Goal: Use online tool/utility: Utilize a website feature to perform a specific function

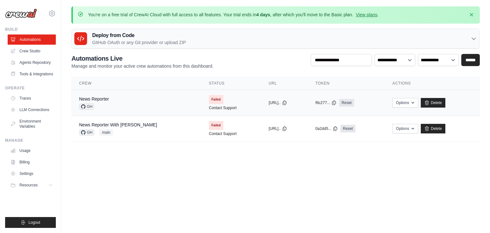
click at [261, 106] on td "copied https://news-rep..." at bounding box center [284, 103] width 47 height 26
click at [269, 102] on button "https://news-rep..." at bounding box center [278, 102] width 18 height 5
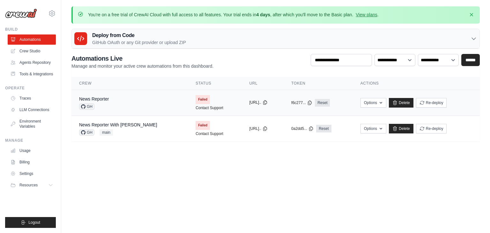
click at [249, 102] on button "https://news-rep..." at bounding box center [258, 102] width 18 height 5
click at [196, 96] on span "Failed" at bounding box center [203, 99] width 14 height 9
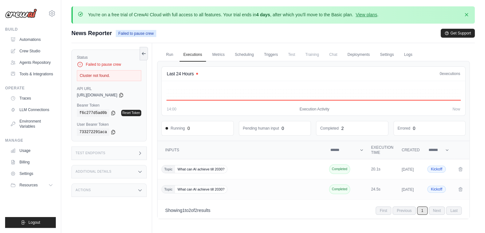
click at [106, 75] on div "Cluster not found." at bounding box center [109, 75] width 64 height 11
click at [168, 53] on link "Run" at bounding box center [169, 54] width 15 height 13
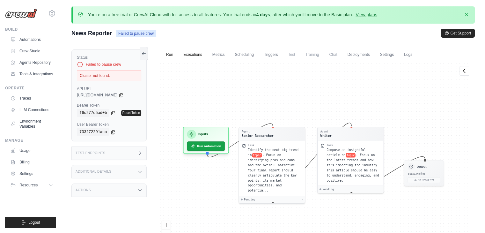
click at [186, 53] on link "Executions" at bounding box center [193, 54] width 26 height 13
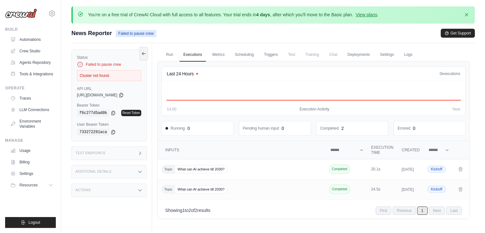
click at [79, 65] on icon at bounding box center [80, 64] width 6 height 6
click at [24, 97] on link "Traces" at bounding box center [32, 98] width 48 height 10
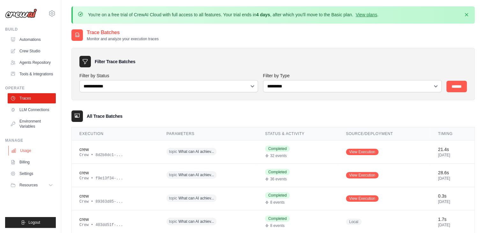
click at [38, 150] on link "Usage" at bounding box center [32, 150] width 48 height 10
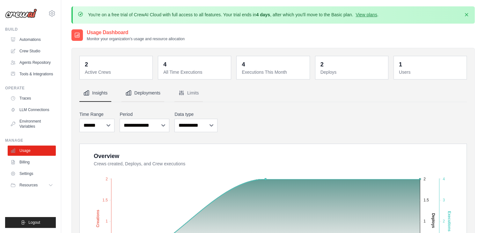
click at [144, 95] on button "Deployments" at bounding box center [143, 93] width 43 height 17
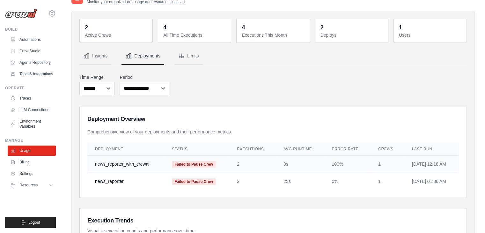
scroll to position [36, 0]
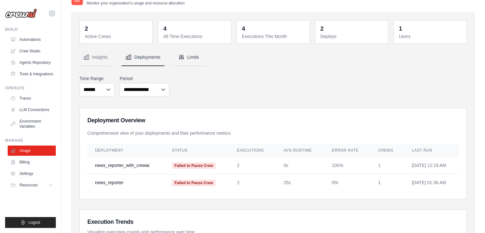
click at [190, 63] on button "Limits" at bounding box center [188, 57] width 28 height 17
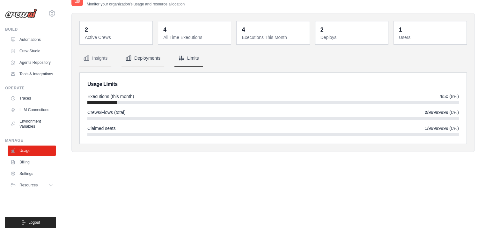
click at [147, 57] on button "Deployments" at bounding box center [143, 58] width 43 height 17
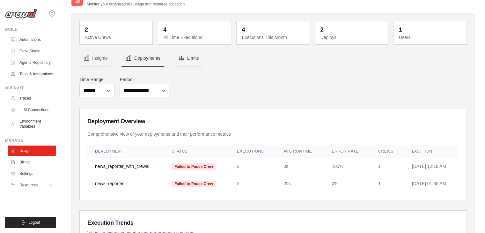
click at [177, 61] on button "Limits" at bounding box center [188, 58] width 28 height 17
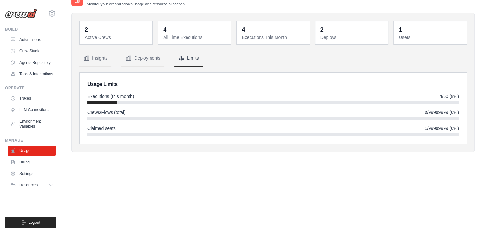
scroll to position [0, 0]
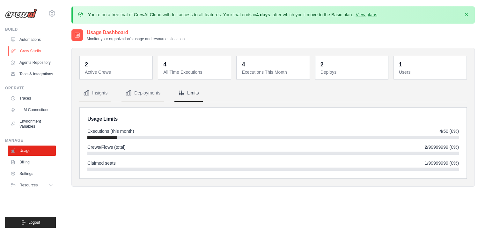
click at [40, 55] on link "Crew Studio" at bounding box center [32, 51] width 48 height 10
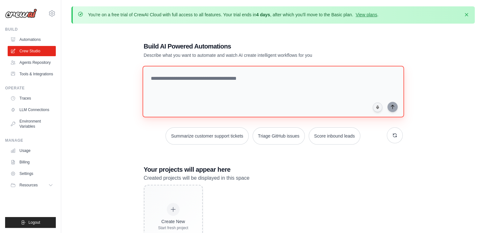
click at [254, 100] on textarea at bounding box center [273, 92] width 262 height 52
type textarea "****"
paste textarea "**********"
type textarea "**********"
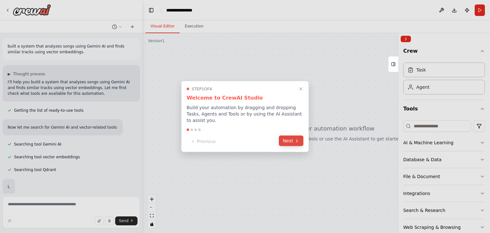
scroll to position [19, 0]
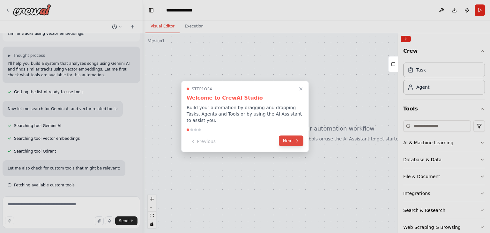
click at [284, 137] on button "Next" at bounding box center [291, 141] width 25 height 11
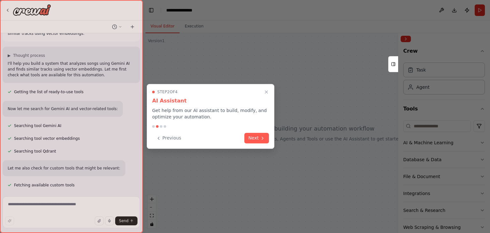
scroll to position [31, 0]
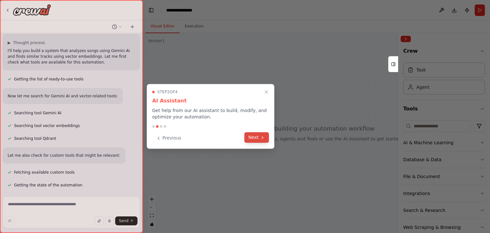
click at [266, 135] on button "Next" at bounding box center [256, 137] width 25 height 11
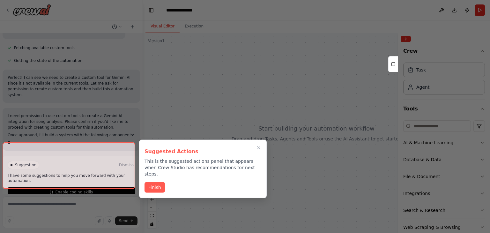
scroll to position [163, 0]
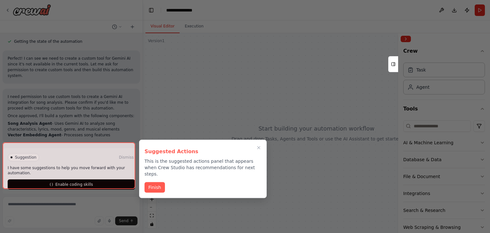
click at [158, 182] on button "Finish" at bounding box center [155, 187] width 20 height 11
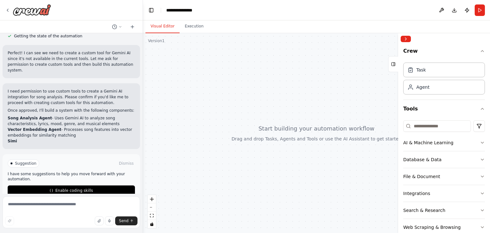
scroll to position [186, 0]
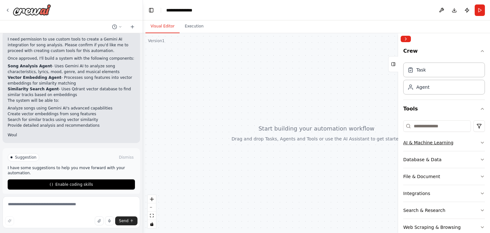
click at [437, 145] on div "AI & Machine Learning" at bounding box center [428, 142] width 50 height 6
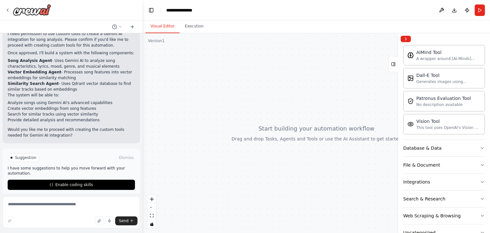
scroll to position [126, 0]
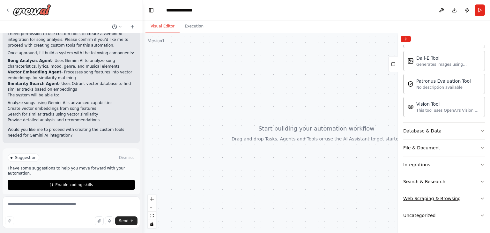
click at [427, 193] on button "Web Scraping & Browsing" at bounding box center [444, 198] width 82 height 17
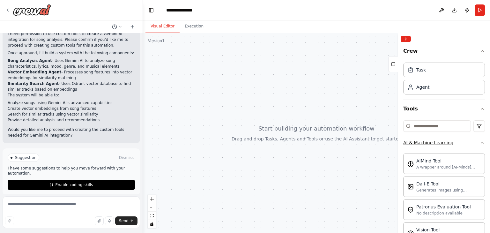
click at [468, 140] on button "AI & Machine Learning" at bounding box center [444, 142] width 82 height 17
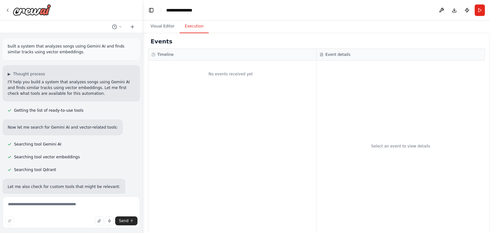
click at [183, 21] on button "Execution" at bounding box center [194, 26] width 29 height 13
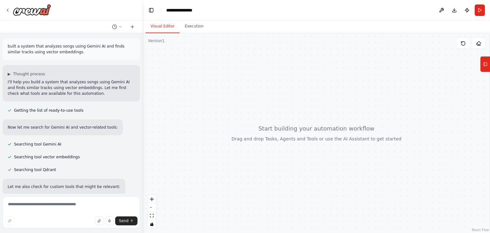
click at [161, 22] on button "Visual Editor" at bounding box center [162, 26] width 34 height 13
click at [487, 69] on button "Tools" at bounding box center [485, 64] width 10 height 16
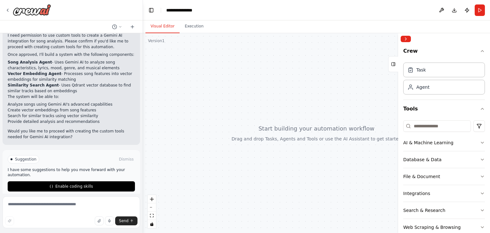
scroll to position [237, 0]
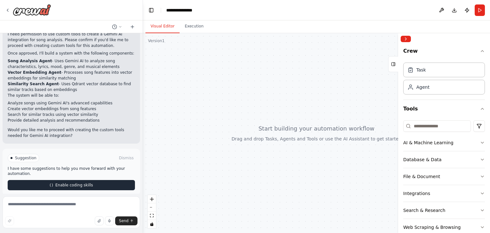
click at [83, 182] on span "Enable coding skills" at bounding box center [74, 184] width 38 height 5
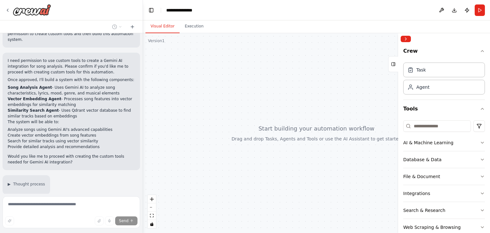
scroll to position [353, 0]
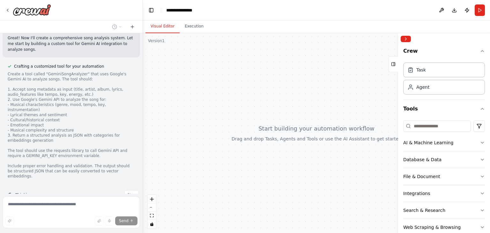
click at [83, 190] on div "Thinking... Stop" at bounding box center [73, 195] width 131 height 10
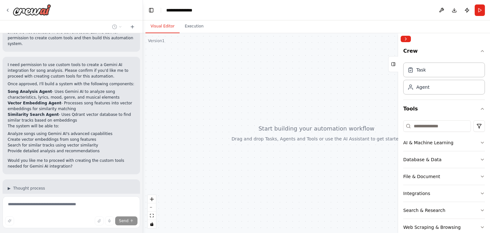
scroll to position [205, 0]
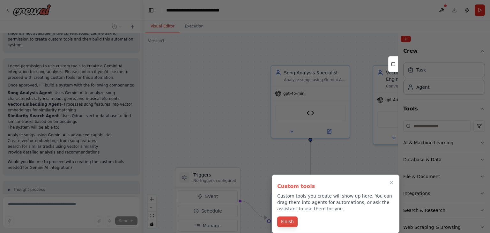
click at [290, 218] on button "Finish" at bounding box center [287, 221] width 20 height 11
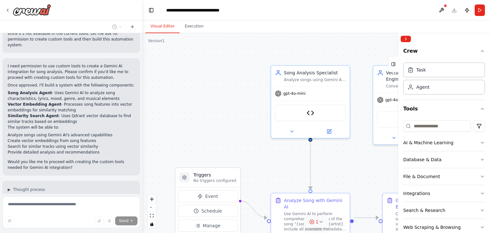
click at [311, 221] on icon at bounding box center [311, 221] width 5 height 5
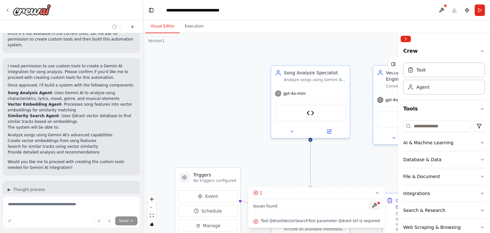
click at [369, 204] on button at bounding box center [374, 206] width 11 height 8
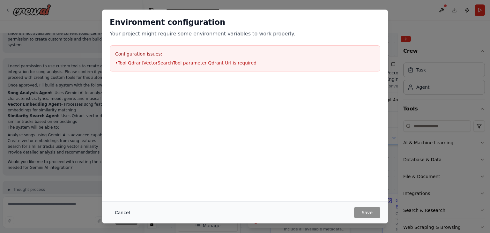
click at [125, 207] on button "Cancel" at bounding box center [122, 212] width 25 height 11
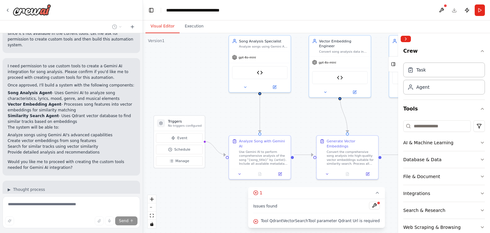
drag, startPoint x: 191, startPoint y: 133, endPoint x: 162, endPoint y: 90, distance: 51.9
click at [162, 90] on div ".deletable-edge-delete-btn { width: 20px; height: 20px; border: 0px solid #ffff…" at bounding box center [316, 133] width 347 height 200
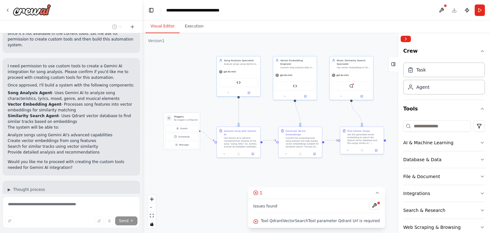
click at [198, 102] on div ".deletable-edge-delete-btn { width: 20px; height: 20px; border: 0px solid #ffff…" at bounding box center [316, 133] width 347 height 200
click at [371, 196] on button "1" at bounding box center [316, 193] width 137 height 12
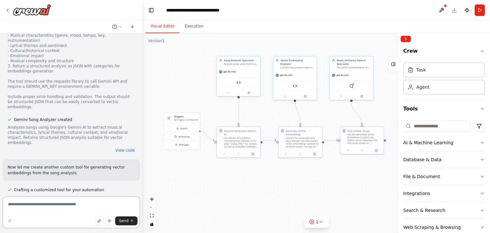
scroll to position [438, 0]
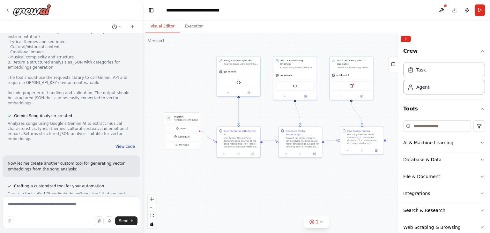
click at [117, 144] on button "View code" at bounding box center [124, 146] width 19 height 5
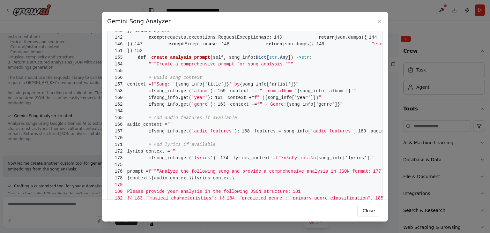
scroll to position [328, 0]
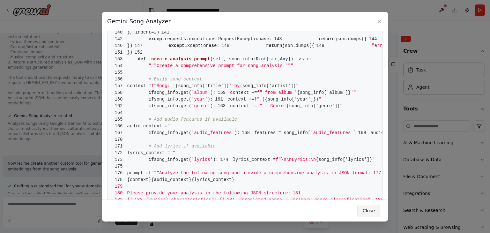
click at [376, 210] on button "Close" at bounding box center [368, 210] width 23 height 11
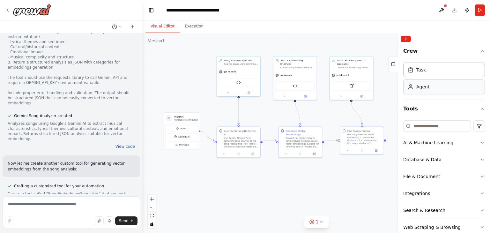
click at [436, 90] on div "Agent" at bounding box center [444, 86] width 82 height 15
click at [421, 69] on div "Task" at bounding box center [421, 69] width 10 height 6
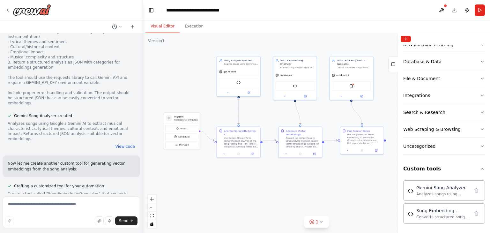
scroll to position [98, 0]
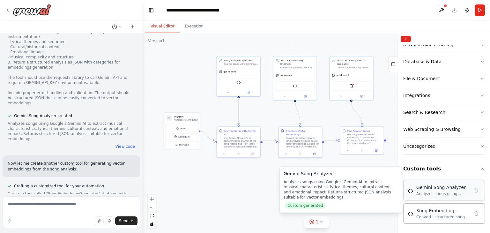
click at [427, 188] on div "Gemini Song Analyzer" at bounding box center [442, 187] width 53 height 6
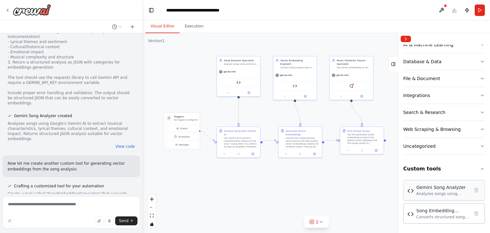
click at [427, 188] on div "Gemini Song Analyzer" at bounding box center [442, 187] width 53 height 6
click at [234, 95] on div "Song Analysis Specialist Analyze songs using Gemini AI to extract comprehensive…" at bounding box center [239, 75] width 44 height 41
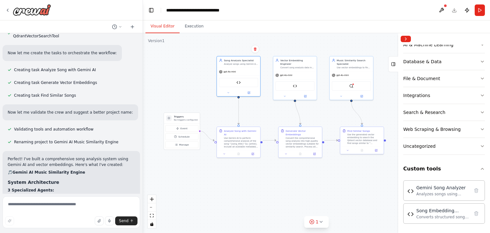
scroll to position [865, 0]
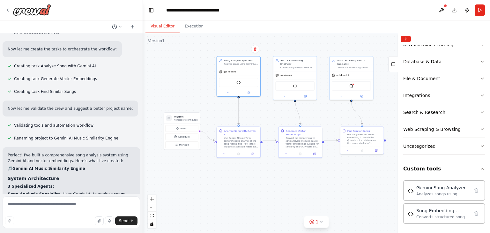
click at [90, 166] on h2 "🎵 Gemini AI Music Similarity Engine" at bounding box center [71, 169] width 127 height 6
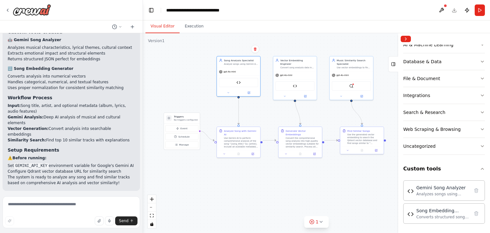
scroll to position [1071, 0]
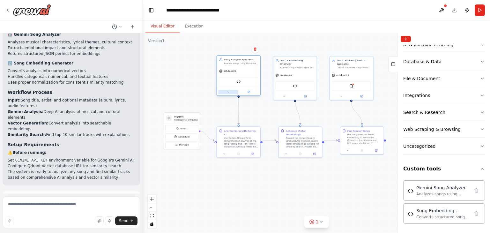
click at [229, 92] on icon at bounding box center [228, 92] width 3 height 3
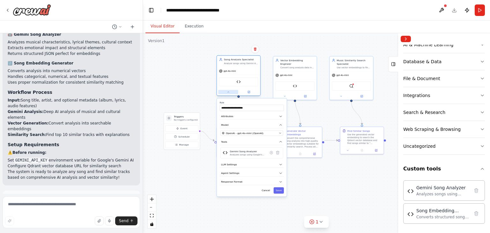
click at [229, 92] on icon at bounding box center [228, 92] width 3 height 3
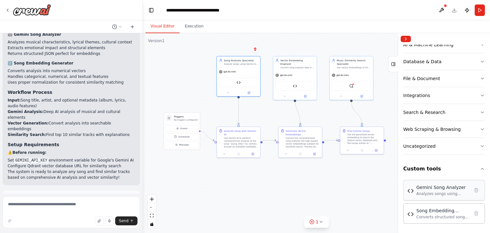
click at [437, 194] on div "Analyzes songs using Google's Gemini AI to extract musical characteristics, lyr…" at bounding box center [442, 193] width 53 height 5
click at [350, 86] on img at bounding box center [351, 85] width 4 height 4
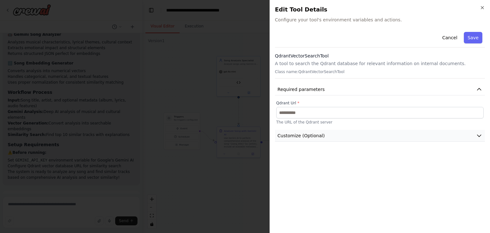
click at [324, 134] on button "Customize (Optional)" at bounding box center [380, 136] width 210 height 12
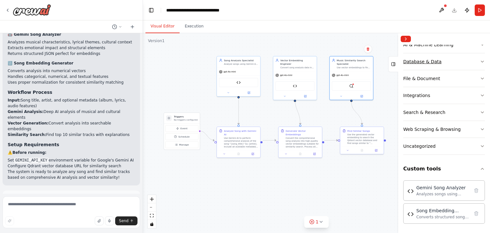
click at [429, 58] on div "Database & Data" at bounding box center [422, 61] width 38 height 6
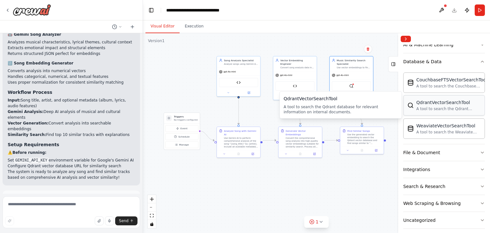
click at [434, 109] on div "A tool to search the Qdrant database for relevant information on internal docum…" at bounding box center [448, 108] width 64 height 5
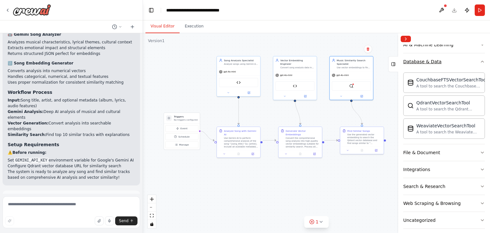
click at [433, 66] on button "Database & Data" at bounding box center [444, 61] width 82 height 17
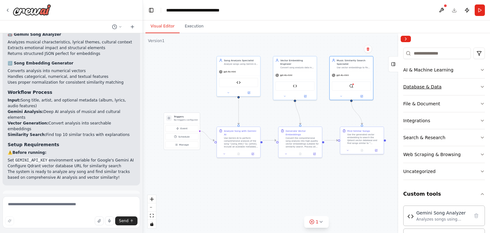
scroll to position [68, 0]
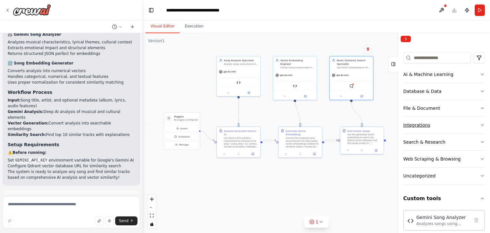
click at [439, 123] on button "Integrations" at bounding box center [444, 125] width 82 height 17
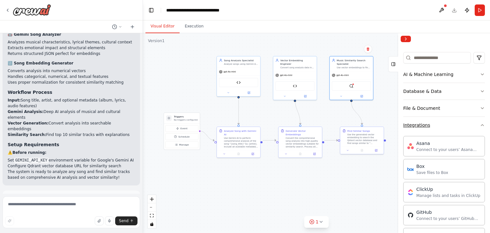
click at [439, 123] on button "Integrations" at bounding box center [444, 125] width 82 height 17
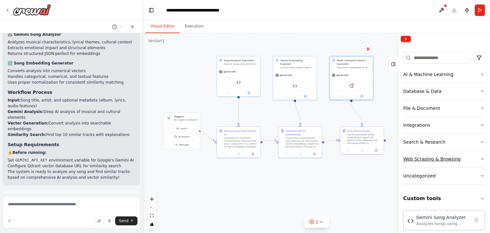
click at [445, 159] on div "Web Scraping & Browsing" at bounding box center [431, 159] width 57 height 6
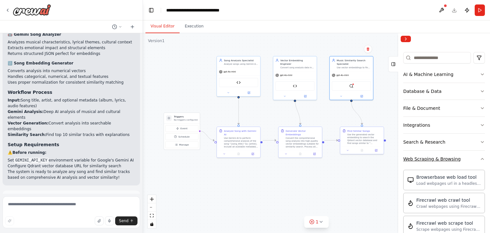
click at [445, 159] on div "Web Scraping & Browsing" at bounding box center [431, 159] width 57 height 6
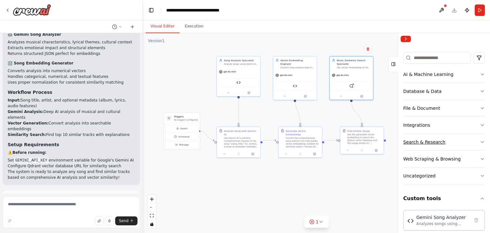
click at [448, 147] on button "Search & Research" at bounding box center [444, 142] width 82 height 17
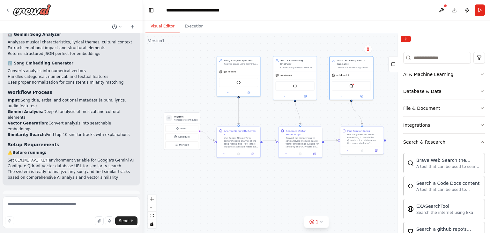
click at [448, 147] on button "Search & Research" at bounding box center [444, 142] width 82 height 17
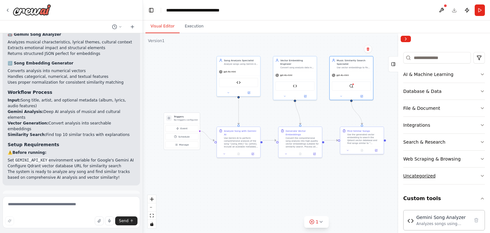
click at [447, 173] on button "Uncategorized" at bounding box center [444, 175] width 82 height 17
click at [441, 212] on div "Gemini Song Analyzer Analyzes songs using Google's Gemini AI to extract musical…" at bounding box center [444, 220] width 82 height 20
click at [440, 214] on div "Gemini Song Analyzer" at bounding box center [442, 217] width 53 height 6
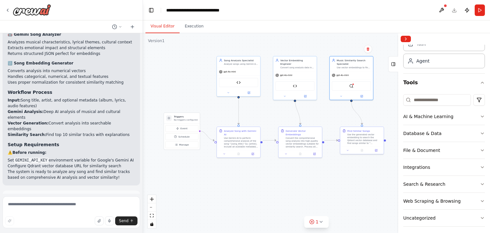
scroll to position [26, 0]
click at [450, 118] on button "AI & Machine Learning" at bounding box center [444, 117] width 82 height 17
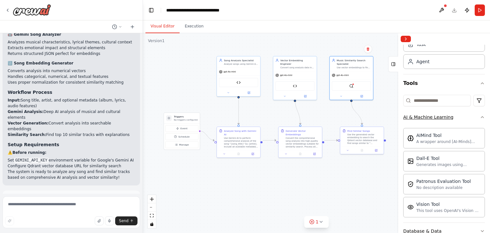
click at [450, 118] on button "AI & Machine Learning" at bounding box center [444, 117] width 82 height 17
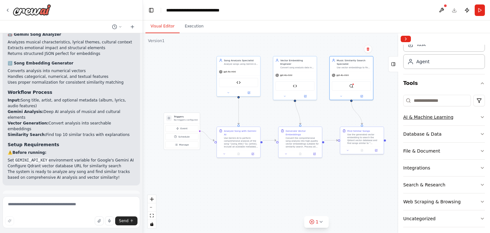
scroll to position [0, 0]
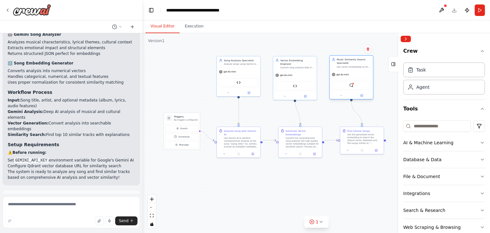
click at [344, 84] on div "QdrantVectorSearchTool" at bounding box center [351, 85] width 39 height 9
click at [353, 87] on div "QdrantVectorSearchTool" at bounding box center [351, 85] width 39 height 9
click at [351, 87] on img at bounding box center [351, 85] width 4 height 4
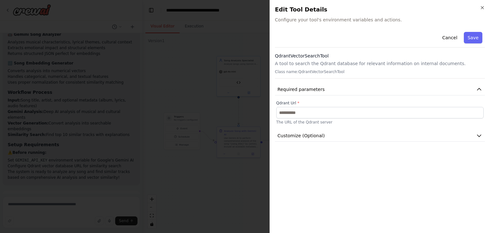
drag, startPoint x: 304, startPoint y: 103, endPoint x: 298, endPoint y: 102, distance: 6.5
click at [298, 102] on label "Qdrant Url *" at bounding box center [379, 102] width 207 height 5
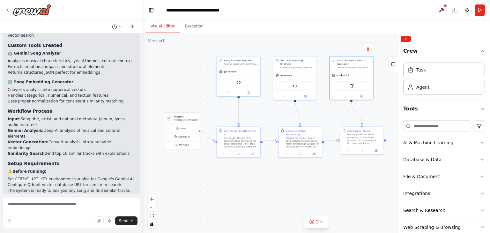
scroll to position [1052, 0]
drag, startPoint x: 26, startPoint y: 137, endPoint x: 73, endPoint y: 137, distance: 46.3
click at [73, 182] on li "Configure Qdrant vector database URL for similarity search" at bounding box center [71, 185] width 127 height 6
copy li "Qdrant vector database URL"
click at [324, 224] on button "1" at bounding box center [316, 222] width 25 height 12
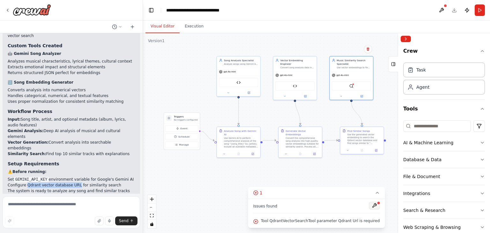
click at [369, 203] on button at bounding box center [374, 206] width 11 height 8
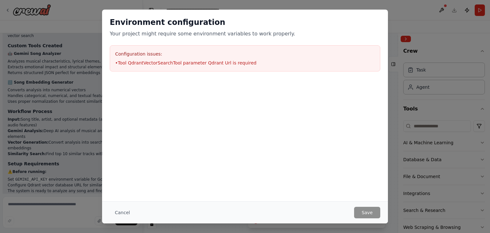
click at [434, 131] on div "Environment configuration Your project might require some environment variables…" at bounding box center [245, 116] width 490 height 233
click at [119, 209] on button "Cancel" at bounding box center [122, 212] width 25 height 11
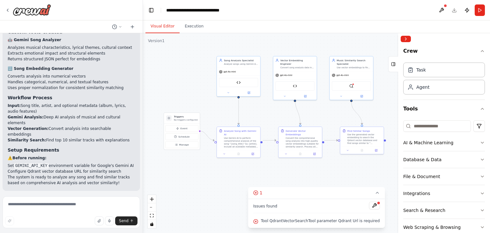
scroll to position [1071, 0]
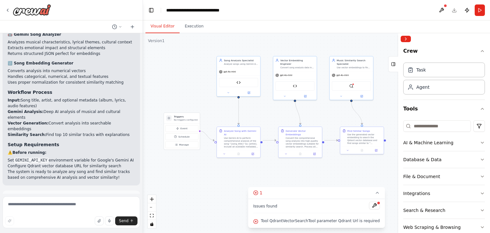
click at [78, 224] on span "Run Automation" at bounding box center [74, 226] width 31 height 5
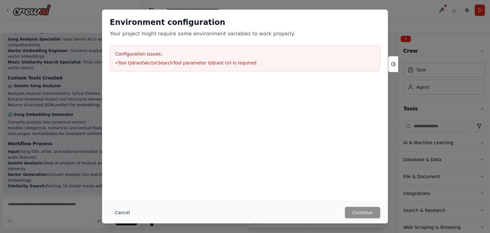
click at [122, 215] on button "Cancel" at bounding box center [122, 212] width 25 height 11
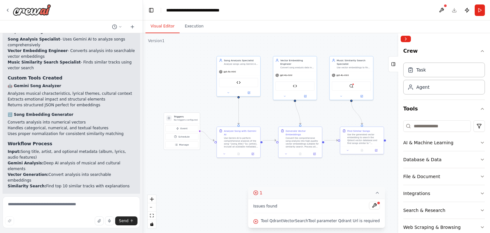
click at [373, 195] on button "1" at bounding box center [316, 193] width 137 height 12
click at [403, 40] on button "Collapse right sidebar" at bounding box center [406, 39] width 10 height 6
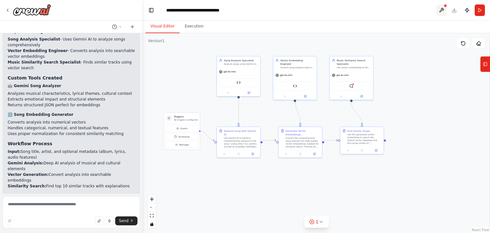
click at [440, 10] on button at bounding box center [441, 9] width 10 height 11
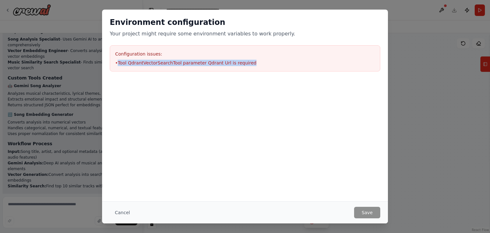
drag, startPoint x: 248, startPoint y: 60, endPoint x: 118, endPoint y: 71, distance: 130.0
click at [118, 71] on div "Environment configuration Your project might require some environment variables…" at bounding box center [245, 45] width 286 height 70
copy li "Tool QdrantVectorSearchTool parameter Qdrant Url is required"
click at [405, 60] on div "Environment configuration Your project might require some environment variables…" at bounding box center [245, 116] width 490 height 233
